Goal: Task Accomplishment & Management: Manage account settings

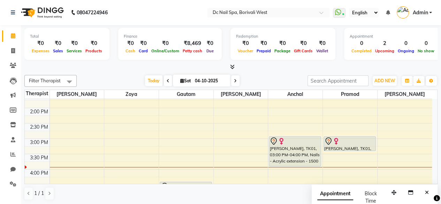
scroll to position [118, 0]
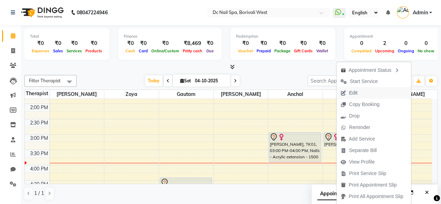
click at [366, 91] on button "Edit" at bounding box center [374, 93] width 75 height 12
select select "tentative"
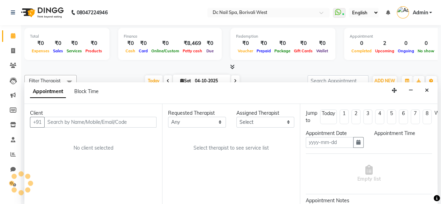
scroll to position [0, 0]
type input "04-10-2025"
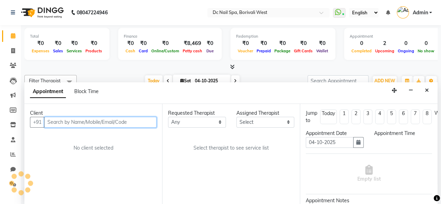
select select "86435"
select select "900"
select select "4064"
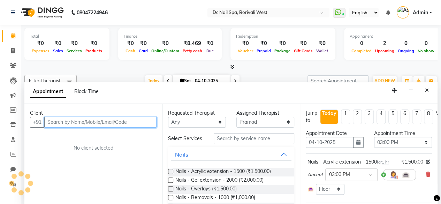
scroll to position [182, 0]
select select "4064"
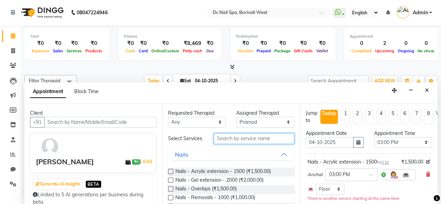
click at [254, 137] on input "text" at bounding box center [254, 138] width 81 height 11
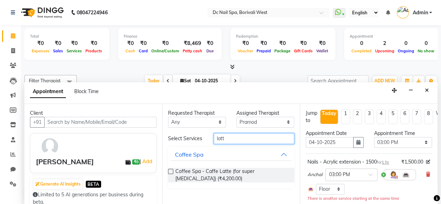
type input "latt"
click at [168, 169] on div "Requested Therapist Any [PERSON_NAME] [PERSON_NAME] [PERSON_NAME] Veena [PERSON…" at bounding box center [231, 154] width 138 height 101
click at [170, 170] on label at bounding box center [170, 171] width 5 height 5
click at [170, 170] on input "checkbox" at bounding box center [170, 172] width 5 height 5
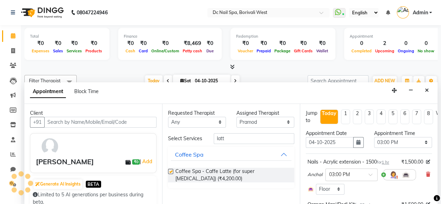
checkbox input "false"
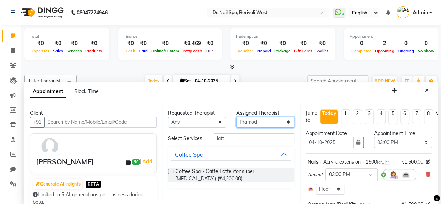
click at [262, 119] on select "Select [PERSON_NAME] [PERSON_NAME] [PERSON_NAME] Veena [PERSON_NAME]" at bounding box center [266, 122] width 58 height 11
select select "89728"
click at [237, 117] on select "Select [PERSON_NAME] [PERSON_NAME] [PERSON_NAME] Veena [PERSON_NAME]" at bounding box center [266, 122] width 58 height 11
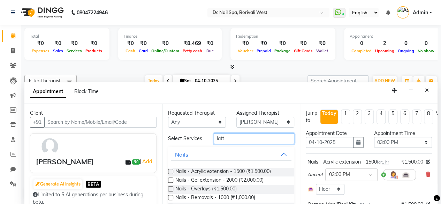
click at [246, 141] on input "latt" at bounding box center [254, 138] width 81 height 11
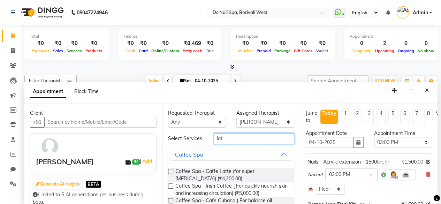
type input "latt"
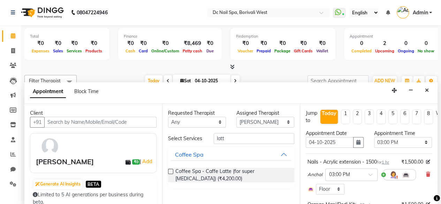
click at [172, 171] on label at bounding box center [170, 171] width 5 height 5
click at [172, 171] on input "checkbox" at bounding box center [170, 172] width 5 height 5
checkbox input "false"
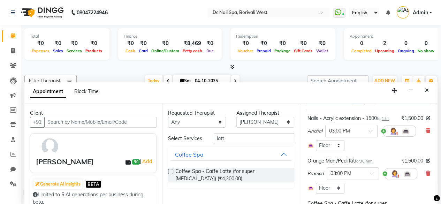
scroll to position [45, 0]
click at [426, 129] on icon at bounding box center [428, 129] width 4 height 5
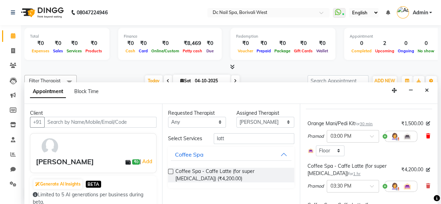
click at [426, 134] on icon at bounding box center [428, 136] width 4 height 5
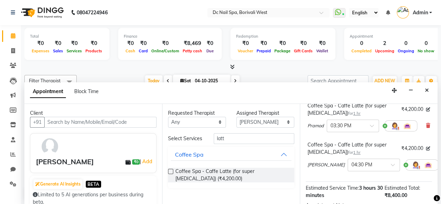
scroll to position [68, 0]
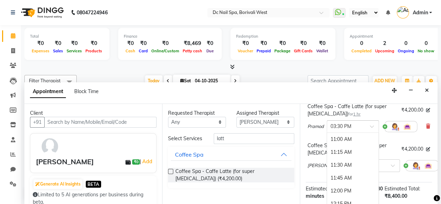
click at [369, 127] on div at bounding box center [353, 125] width 52 height 7
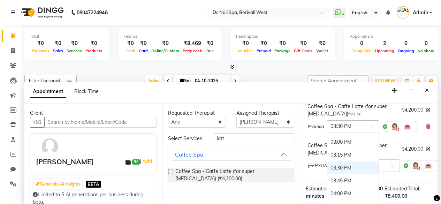
scroll to position [191, 0]
click at [353, 152] on div "03:00 PM" at bounding box center [353, 155] width 52 height 13
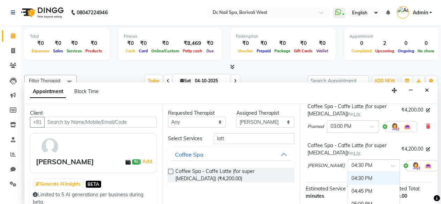
drag, startPoint x: 370, startPoint y: 165, endPoint x: 377, endPoint y: 174, distance: 11.7
click at [377, 172] on ng-select "× 04:30 PM 11:00 AM 11:15 AM 11:30 AM 11:45 AM 12:00 PM 12:15 PM 12:30 PM 12:45…" at bounding box center [374, 165] width 52 height 13
click at [349, 187] on div "03:00 PM" at bounding box center [374, 184] width 52 height 13
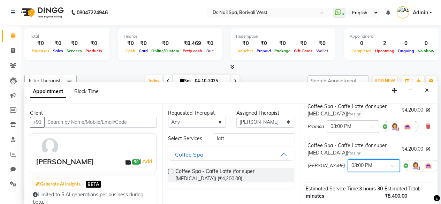
scroll to position [135, 0]
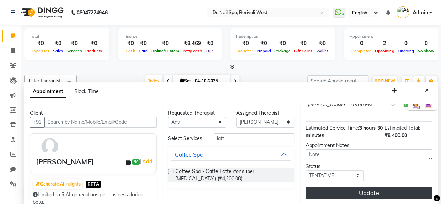
click at [411, 187] on button "Update" at bounding box center [369, 193] width 126 height 13
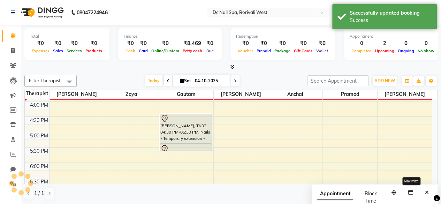
scroll to position [0, 0]
click at [429, 190] on button "Close" at bounding box center [427, 192] width 10 height 11
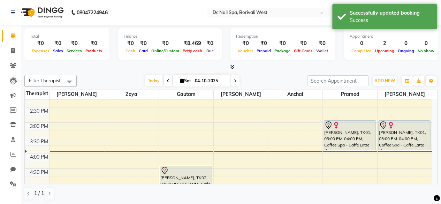
scroll to position [113, 0]
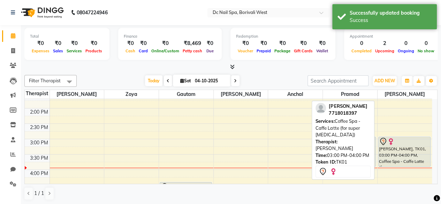
click at [395, 146] on div "[PERSON_NAME], TK01, 03:00 PM-04:00 PM, Coffee Spa - Caffe Latte (for super [ME…" at bounding box center [405, 151] width 52 height 29
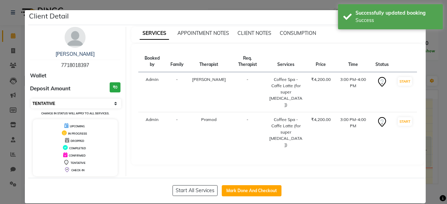
click at [87, 104] on select "Select IN SERVICE CONFIRMED TENTATIVE CHECK IN MARK DONE DROPPED UPCOMING" at bounding box center [76, 104] width 90 height 10
select select "8"
click at [31, 99] on select "Select IN SERVICE CONFIRMED TENTATIVE CHECK IN MARK DONE DROPPED UPCOMING" at bounding box center [76, 104] width 90 height 10
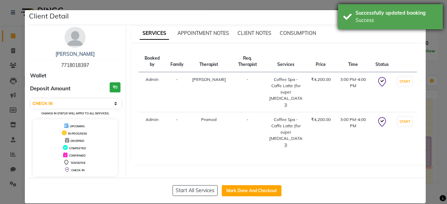
click at [364, 12] on div "Successfully updated booking" at bounding box center [396, 12] width 82 height 7
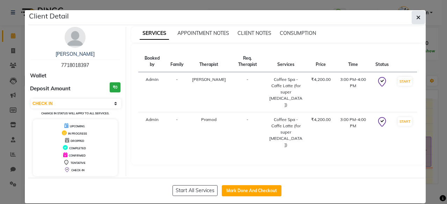
click at [416, 15] on icon "button" at bounding box center [418, 18] width 4 height 6
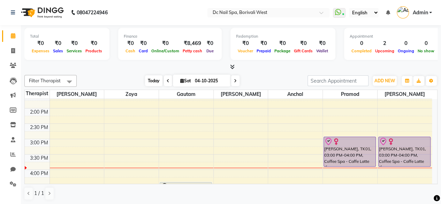
click at [158, 75] on span "Today" at bounding box center [153, 80] width 17 height 11
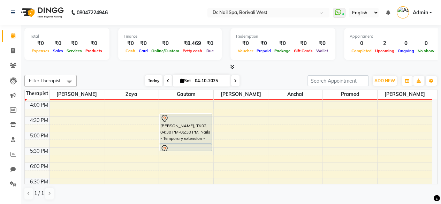
click at [150, 78] on span "Today" at bounding box center [153, 80] width 17 height 11
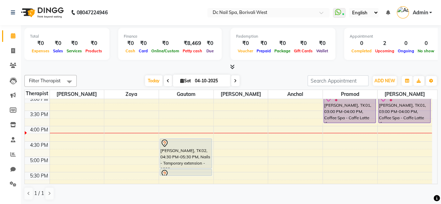
scroll to position [160, 0]
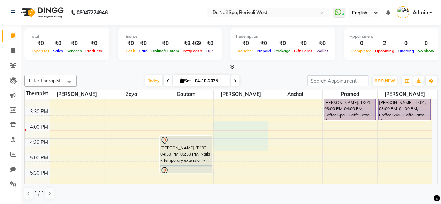
click at [256, 117] on div "10:00 AM 10:30 AM 11:00 AM 11:30 AM 12:00 PM 12:30 PM 1:00 PM 1:30 PM 2:00 PM 2…" at bounding box center [229, 154] width 408 height 430
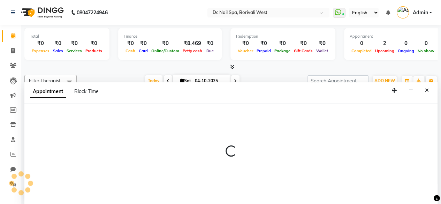
scroll to position [0, 0]
select select "72766"
select select "945"
select select "tentative"
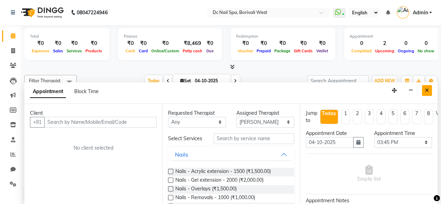
click at [426, 88] on icon "Close" at bounding box center [427, 90] width 4 height 5
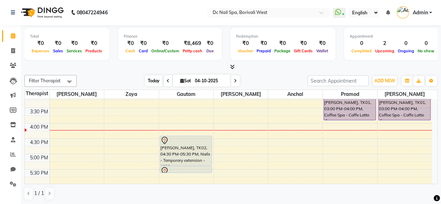
click at [156, 80] on span "Today" at bounding box center [153, 80] width 17 height 11
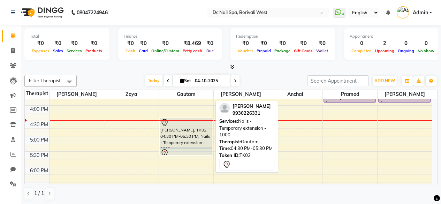
click at [187, 127] on div "[PERSON_NAME], TK02, 04:30 PM-05:30 PM, Nails - Temporary extension - 1000" at bounding box center [186, 132] width 52 height 29
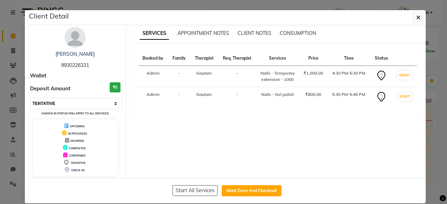
click at [101, 99] on select "Select IN SERVICE CONFIRMED TENTATIVE CHECK IN MARK DONE DROPPED UPCOMING" at bounding box center [76, 104] width 90 height 10
select select "8"
click at [31, 99] on select "Select IN SERVICE CONFIRMED TENTATIVE CHECK IN MARK DONE DROPPED UPCOMING" at bounding box center [76, 104] width 90 height 10
click at [421, 19] on button "button" at bounding box center [417, 17] width 13 height 13
